Goal: Task Accomplishment & Management: Complete application form

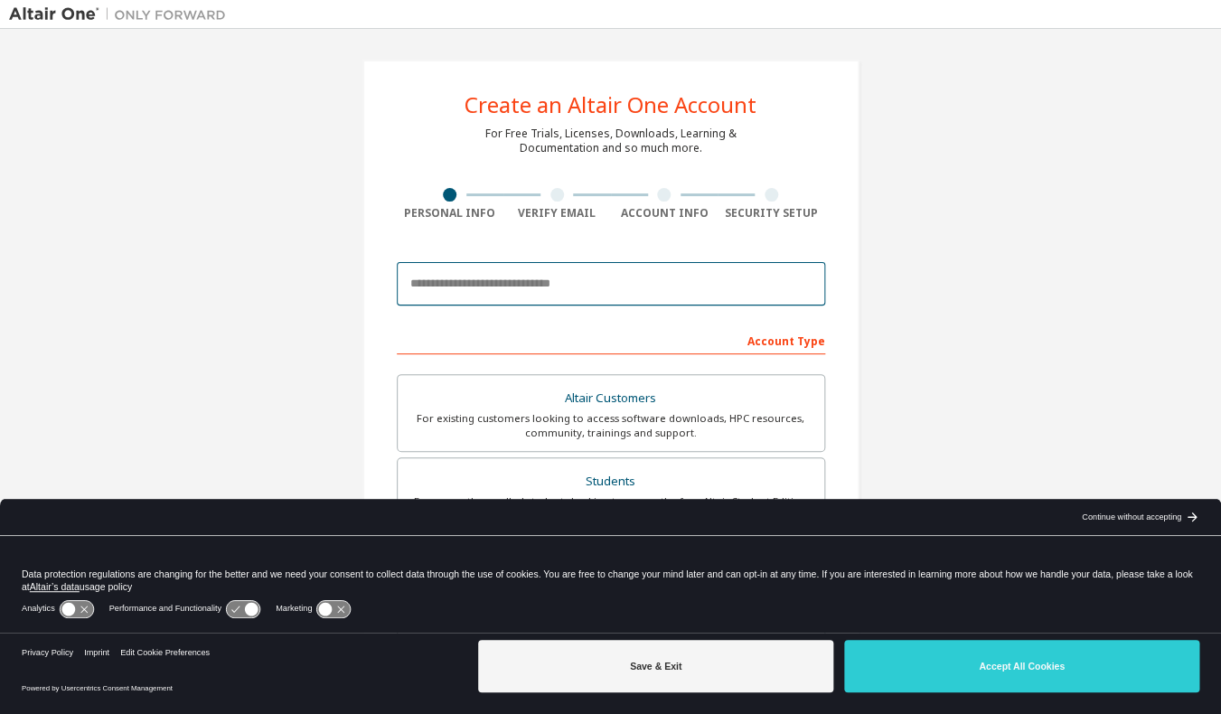
click at [587, 287] on input "email" at bounding box center [611, 283] width 428 height 43
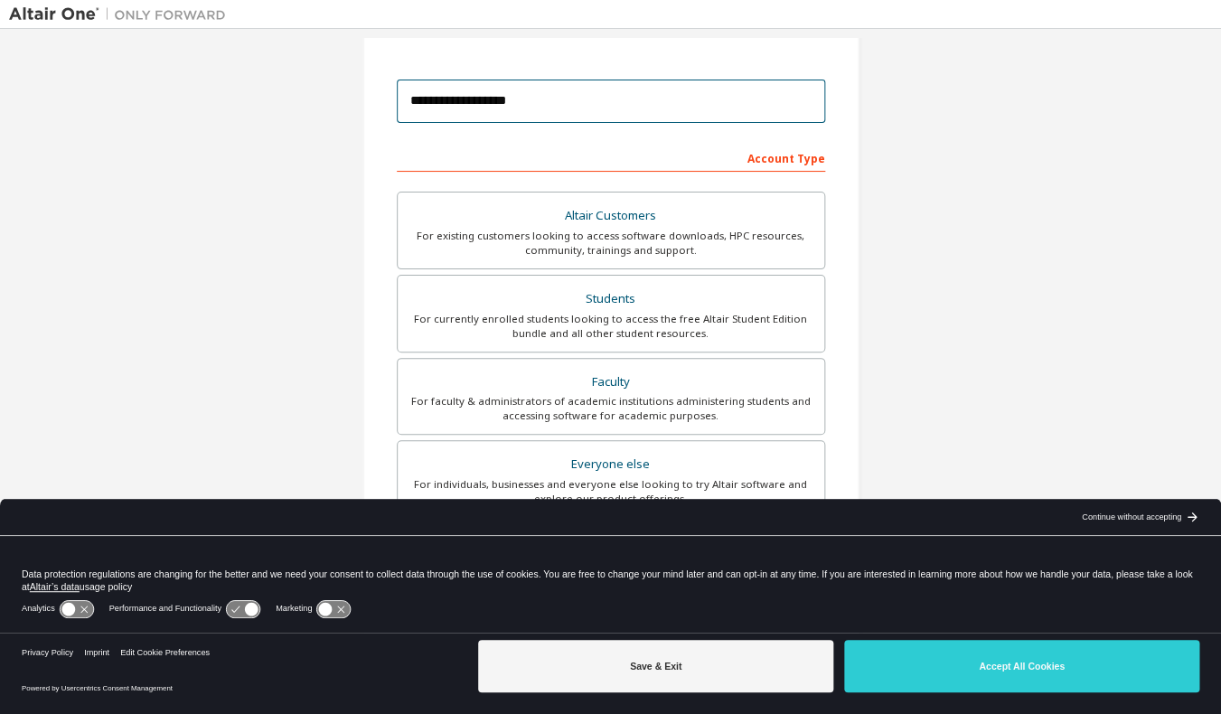
scroll to position [194, 0]
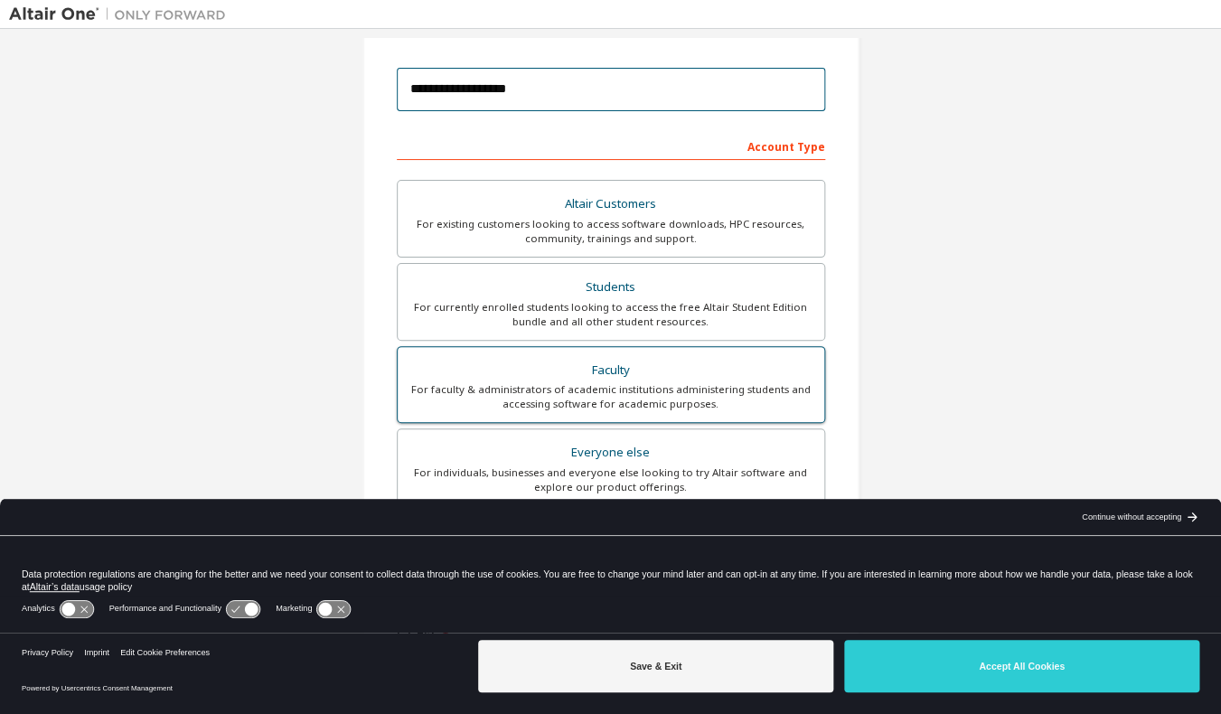
type input "**********"
click at [579, 390] on div "For faculty & administrators of academic institutions administering students an…" at bounding box center [611, 396] width 405 height 29
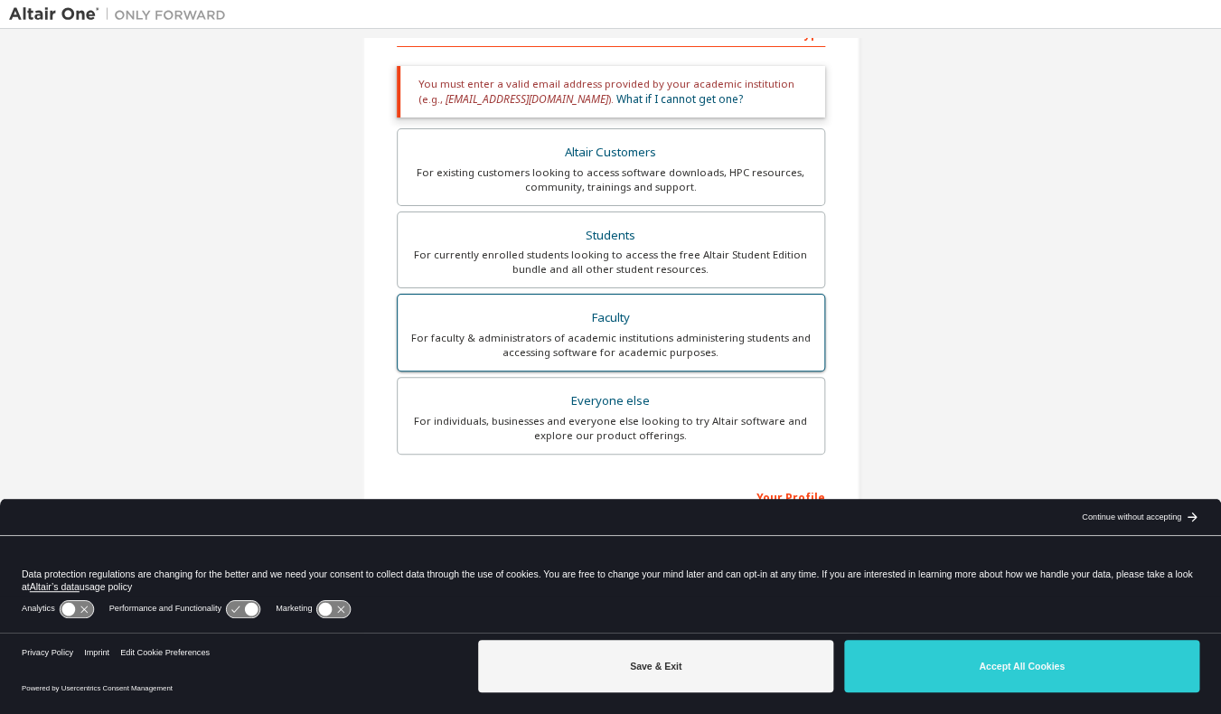
scroll to position [360, 0]
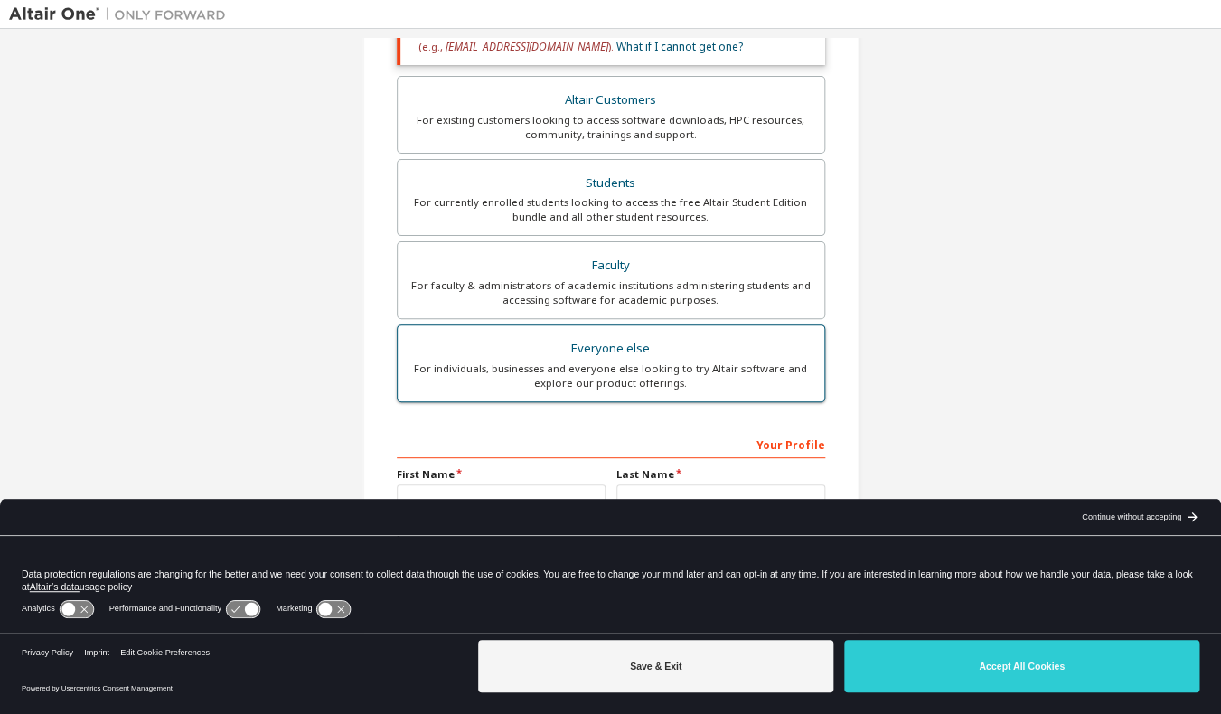
click at [578, 385] on div "For individuals, businesses and everyone else looking to try Altair software an…" at bounding box center [611, 376] width 405 height 29
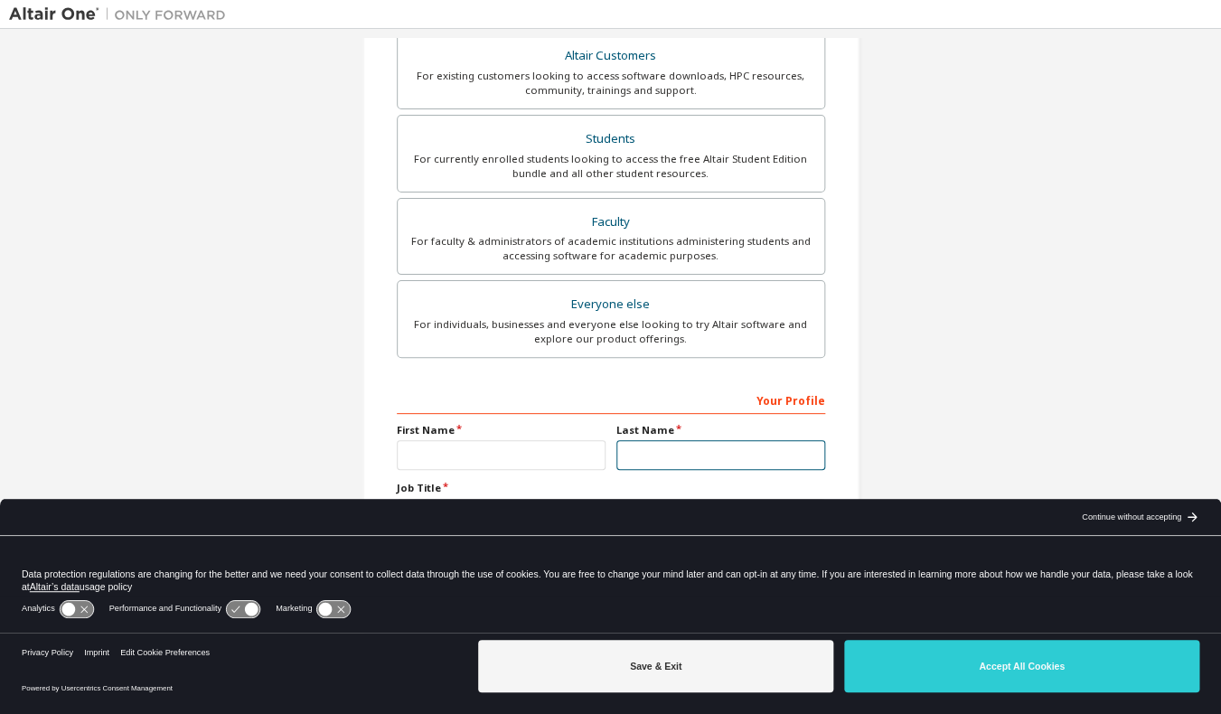
click at [779, 448] on input "text" at bounding box center [720, 455] width 209 height 30
click at [568, 465] on input "text" at bounding box center [501, 455] width 209 height 30
type input "*******"
click at [667, 453] on input "text" at bounding box center [720, 455] width 209 height 30
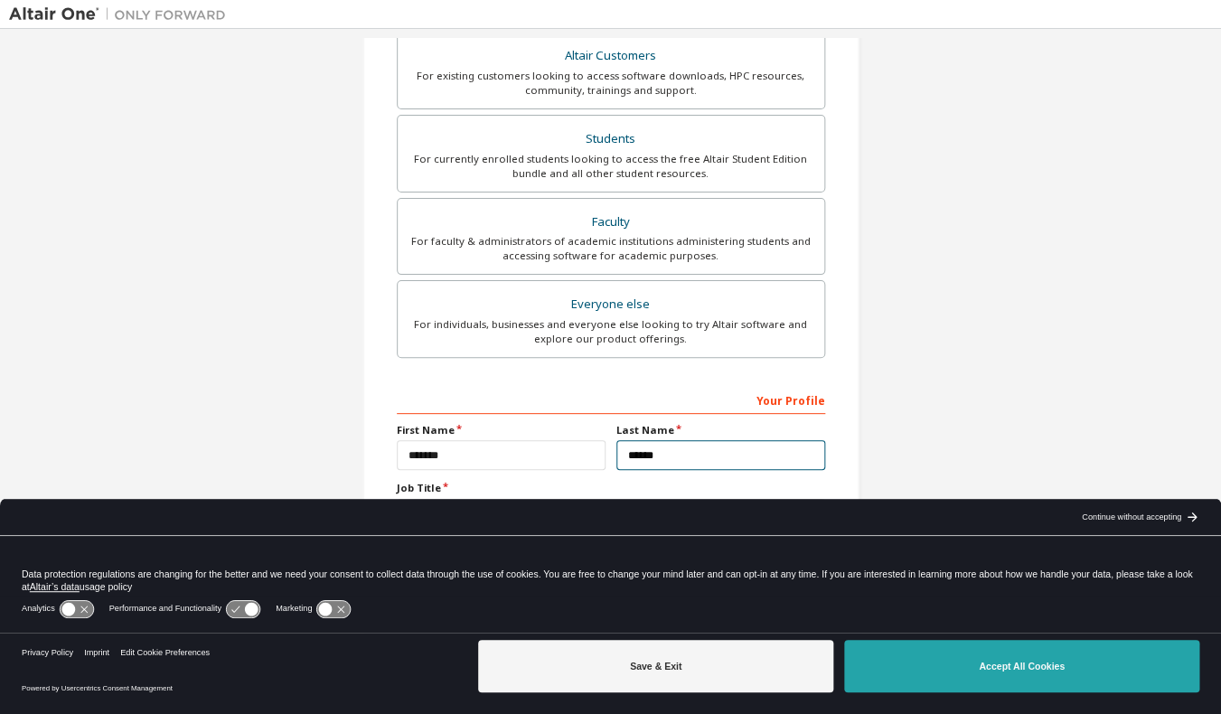
type input "******"
click at [879, 667] on button "Accept All Cookies" at bounding box center [1021, 666] width 355 height 52
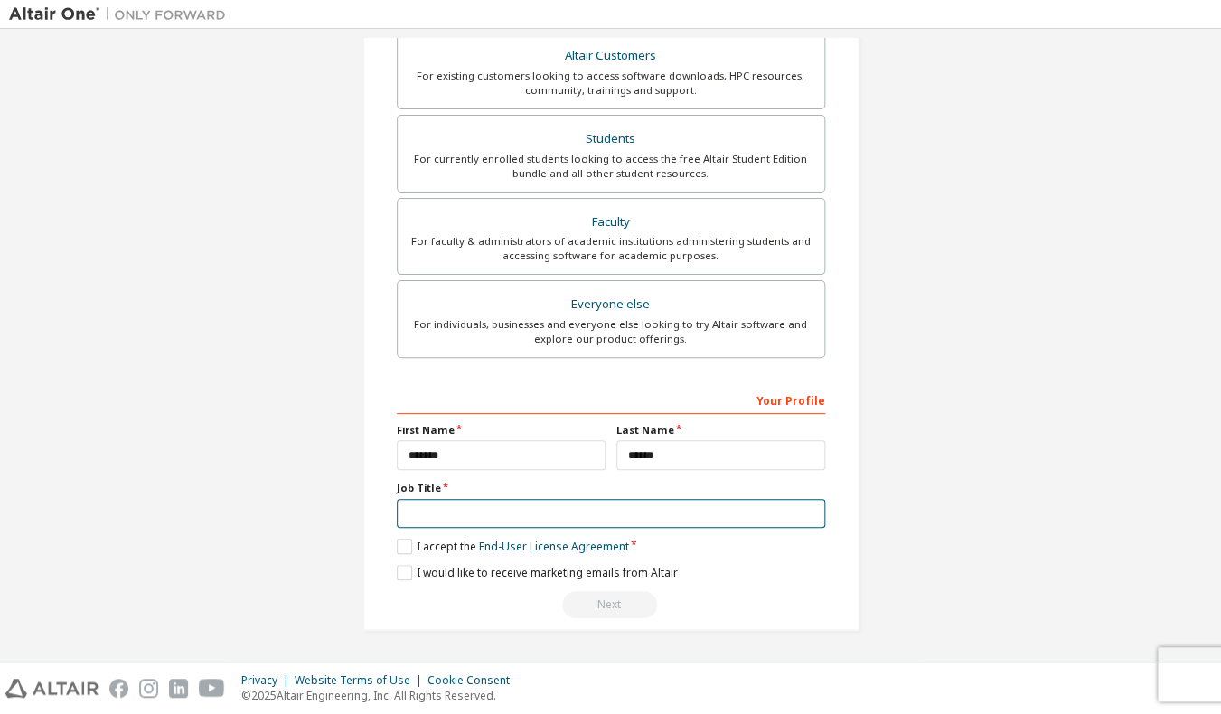
click at [555, 513] on input "text" at bounding box center [611, 514] width 428 height 30
type input "**********"
click at [403, 546] on label "I accept the End-User License Agreement" at bounding box center [513, 546] width 232 height 15
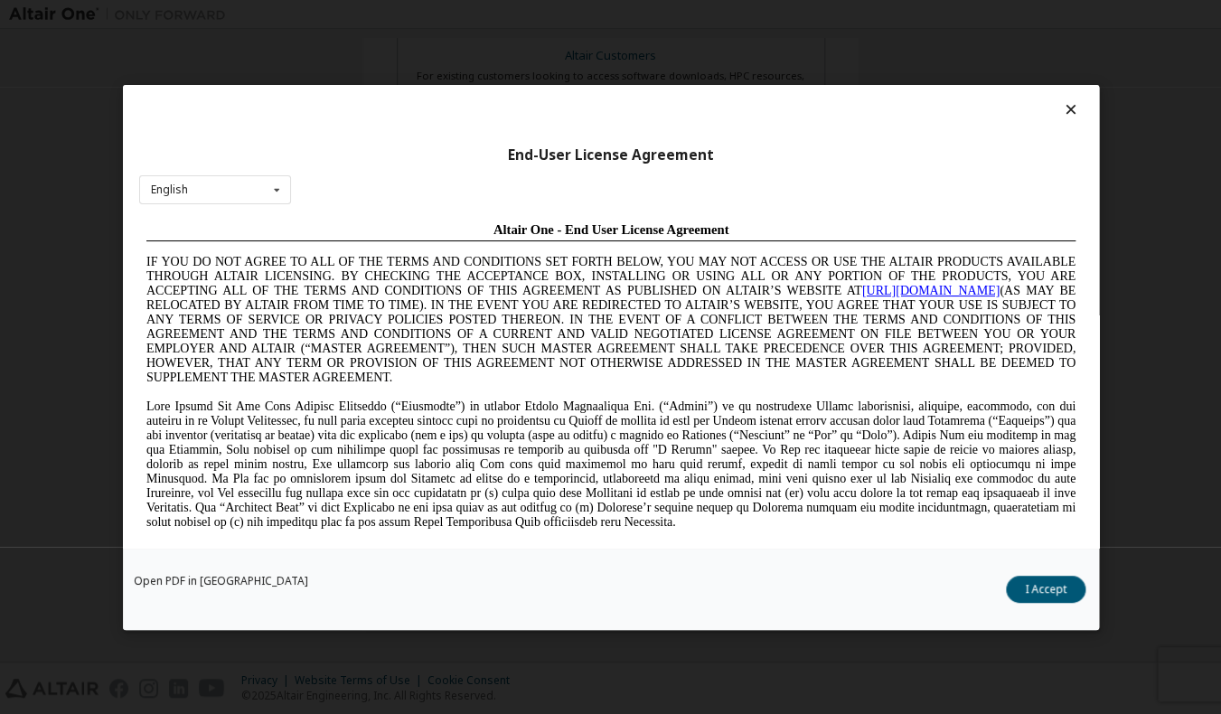
scroll to position [0, 0]
click at [1018, 586] on button "I Accept" at bounding box center [1046, 589] width 80 height 27
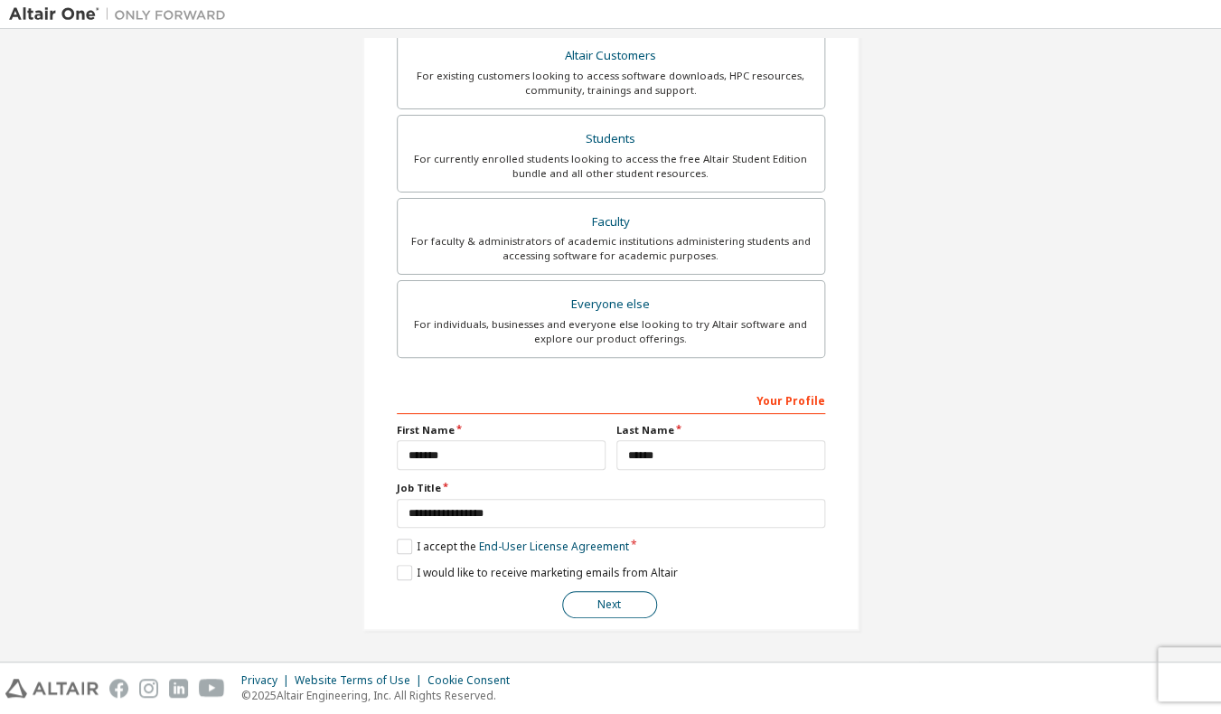
click at [650, 608] on button "Next" at bounding box center [609, 604] width 95 height 27
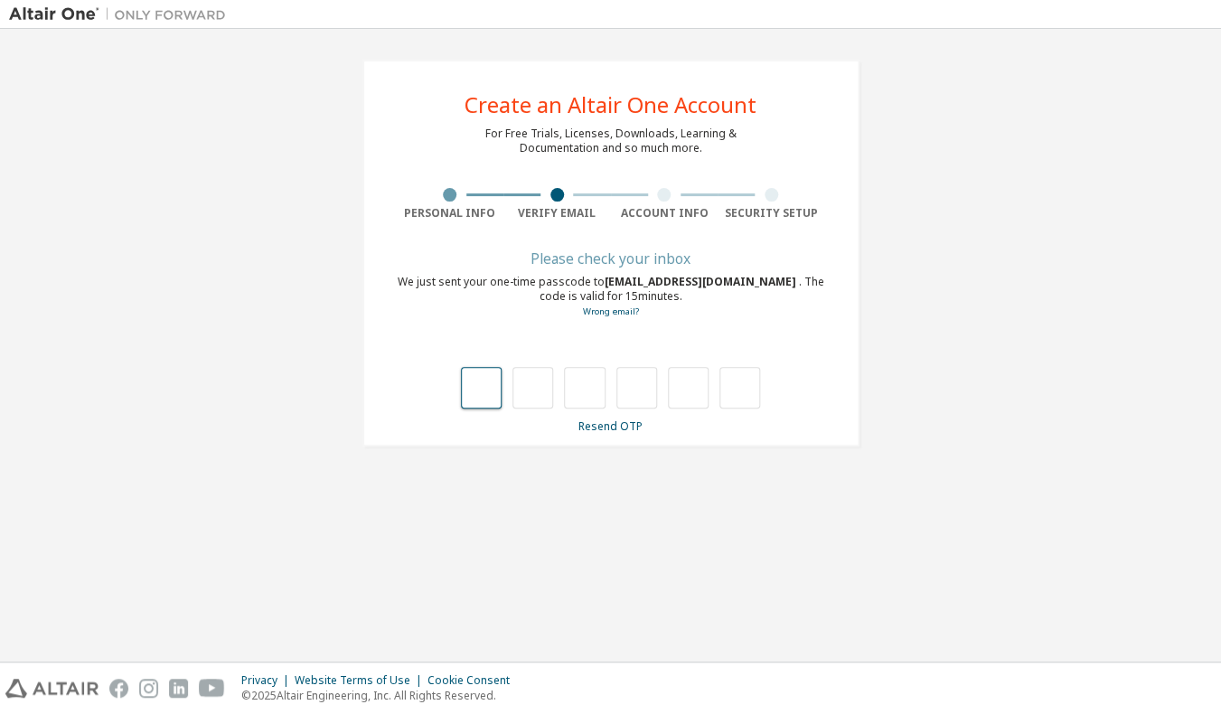
type input "*"
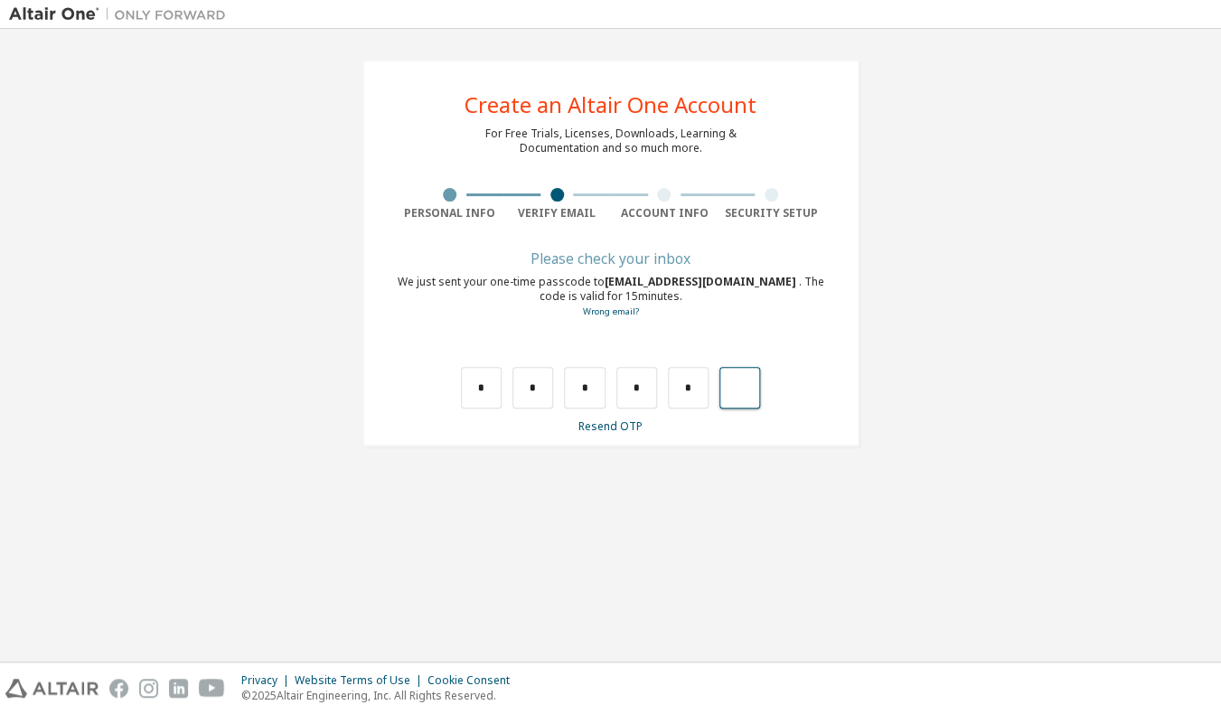
type input "*"
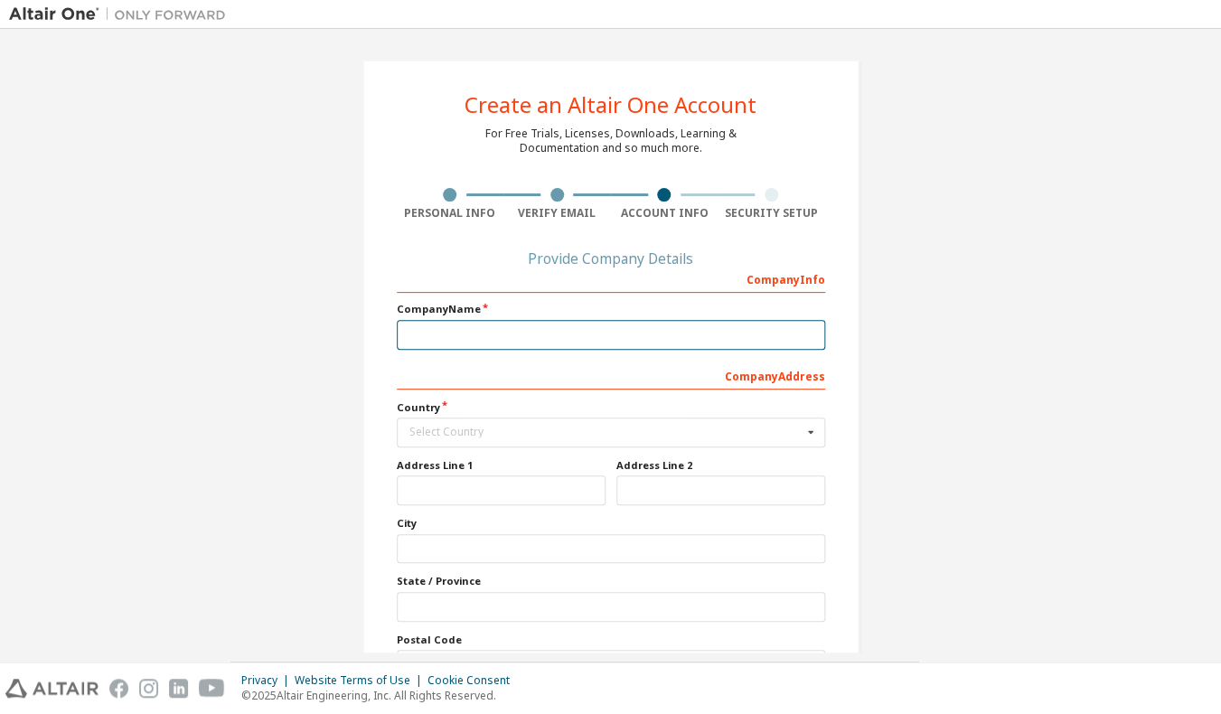
click at [669, 327] on input "text" at bounding box center [611, 335] width 428 height 30
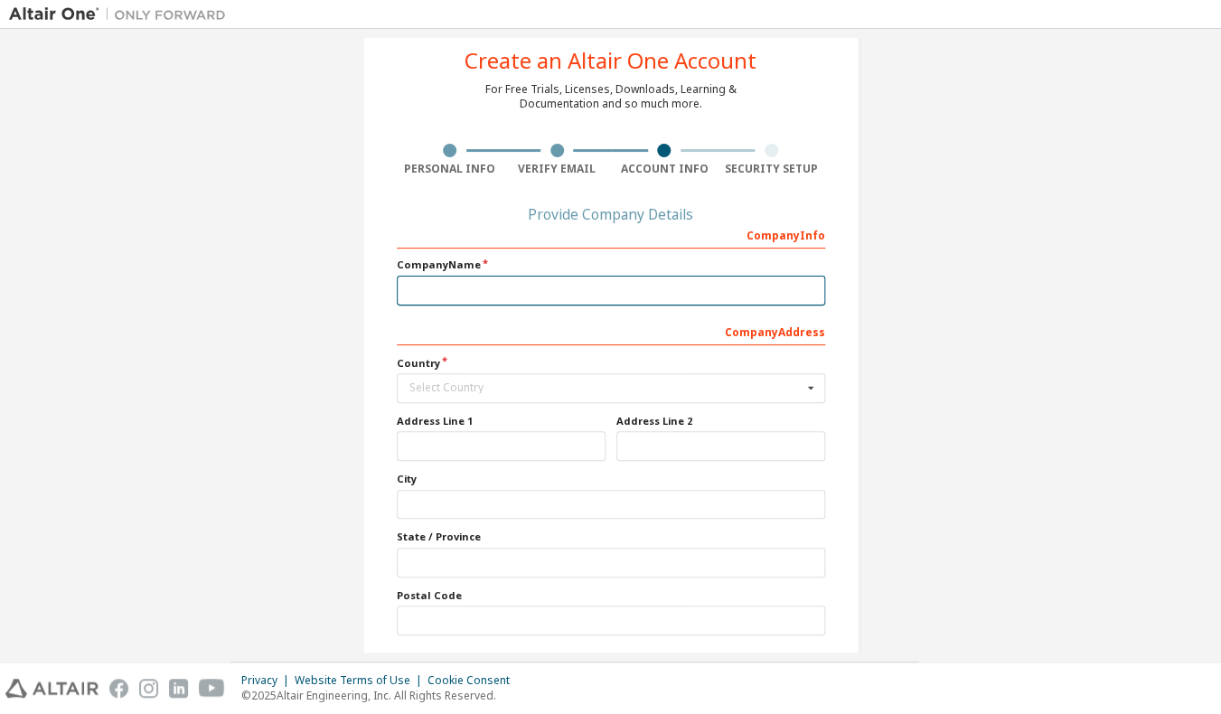
scroll to position [114, 0]
